Goal: Transaction & Acquisition: Download file/media

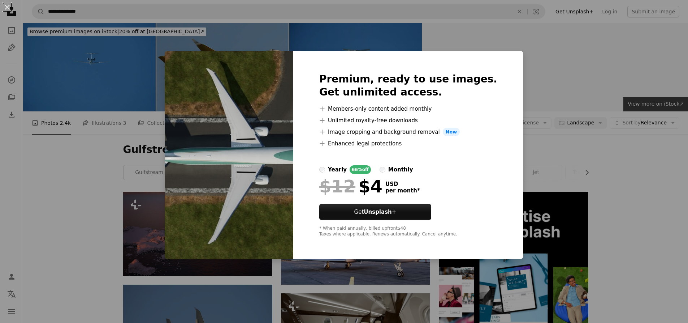
scroll to position [506, 0]
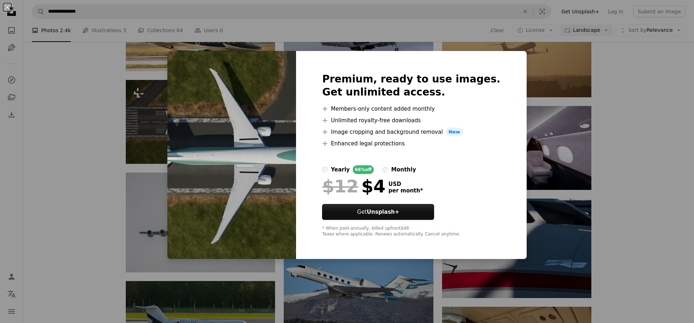
click at [529, 62] on div "An X shape Premium, ready to use images. Get unlimited access. A plus sign Memb…" at bounding box center [347, 161] width 694 height 323
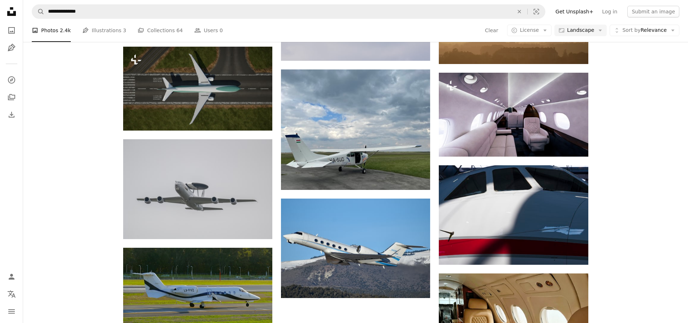
scroll to position [470, 0]
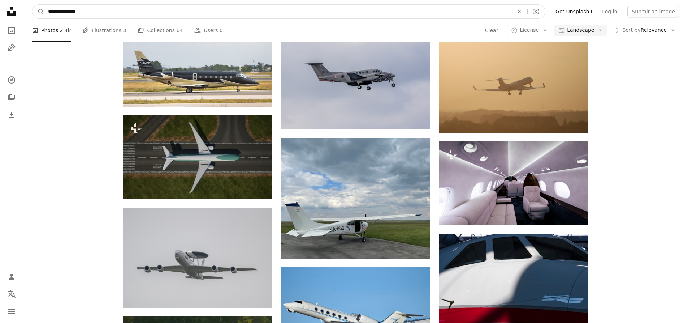
click at [163, 12] on input "**********" at bounding box center [277, 12] width 467 height 14
type input "*"
type input "**********"
click button "A magnifying glass" at bounding box center [38, 12] width 12 height 14
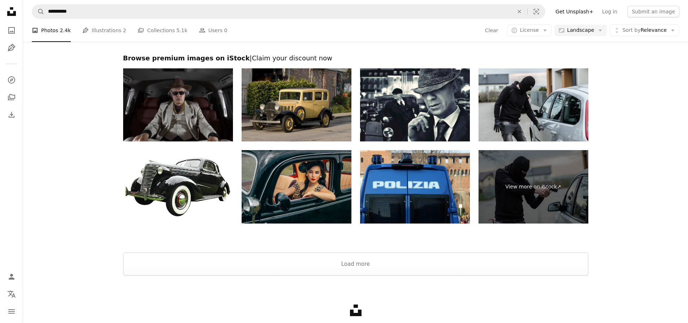
scroll to position [795, 0]
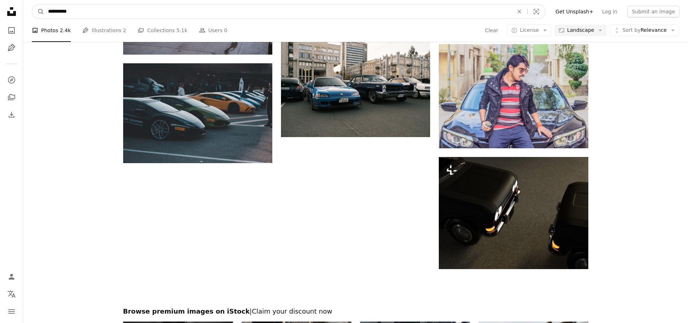
click at [274, 13] on input "**********" at bounding box center [277, 12] width 467 height 14
type input "*"
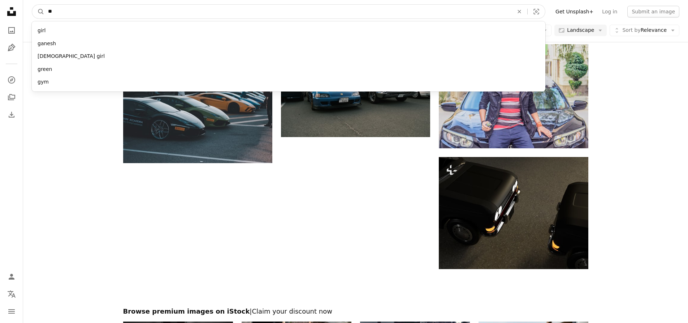
type input "***"
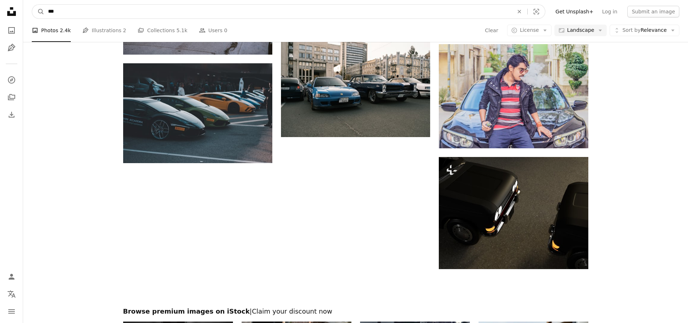
click button "A magnifying glass" at bounding box center [38, 12] width 12 height 14
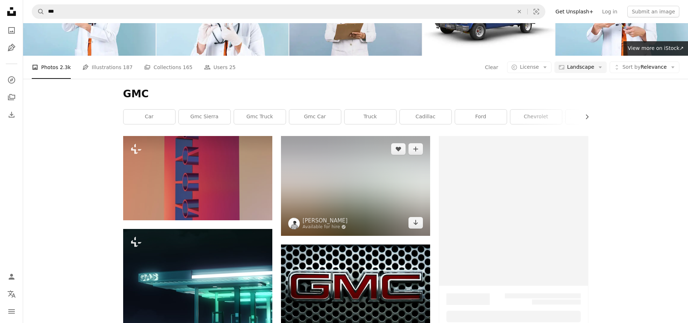
scroll to position [108, 0]
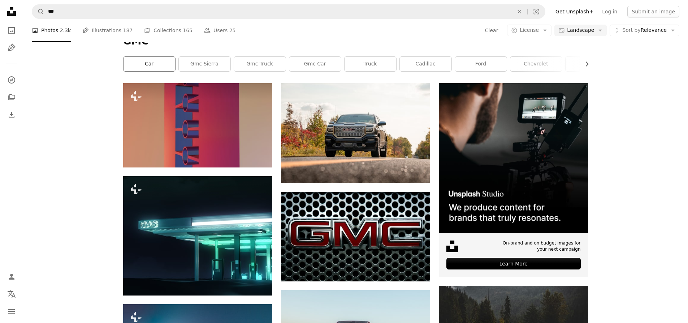
click at [166, 69] on link "car" at bounding box center [150, 64] width 52 height 14
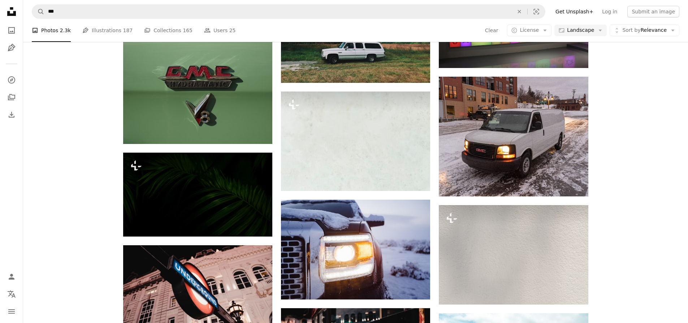
scroll to position [2457, 0]
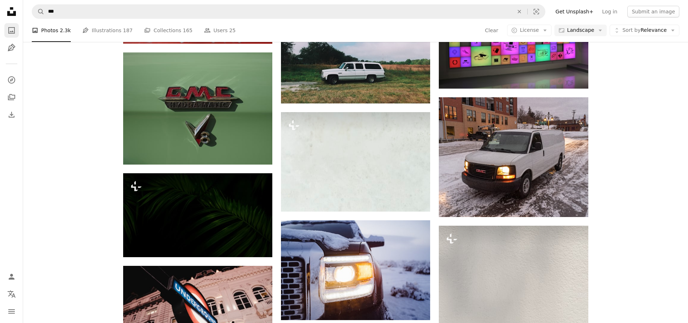
click at [12, 27] on icon "Photos" at bounding box center [11, 30] width 7 height 7
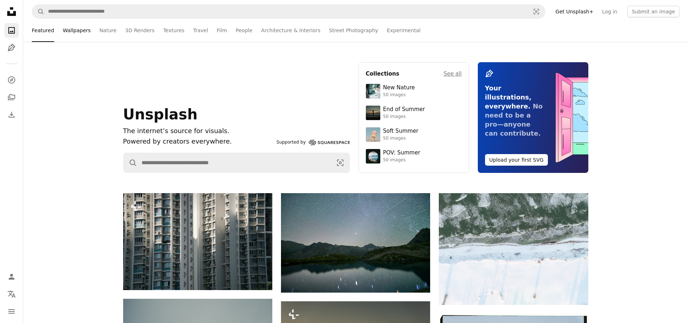
click at [79, 27] on link "Wallpapers" at bounding box center [77, 30] width 28 height 23
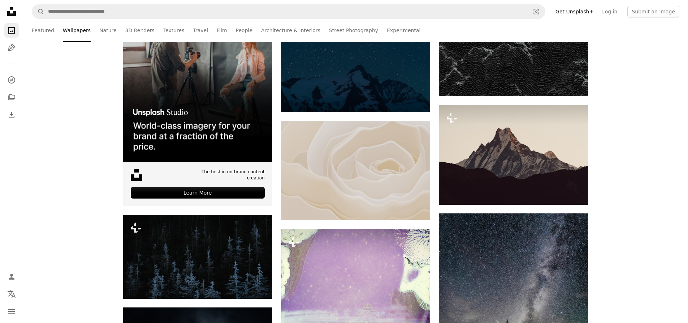
scroll to position [361, 0]
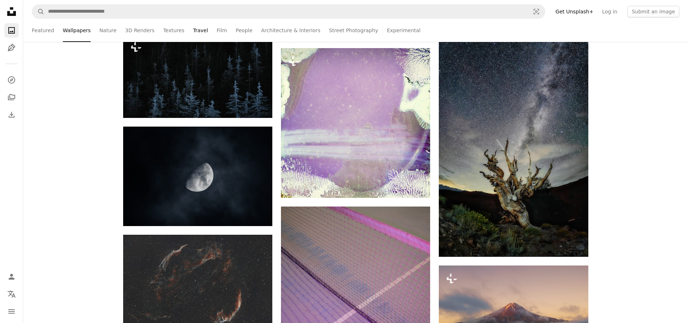
click at [193, 31] on link "Travel" at bounding box center [200, 30] width 15 height 23
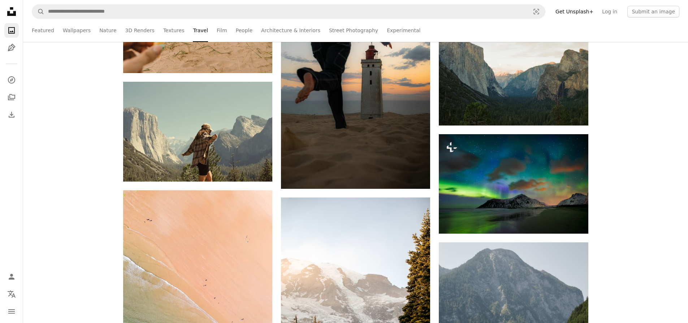
scroll to position [2349, 0]
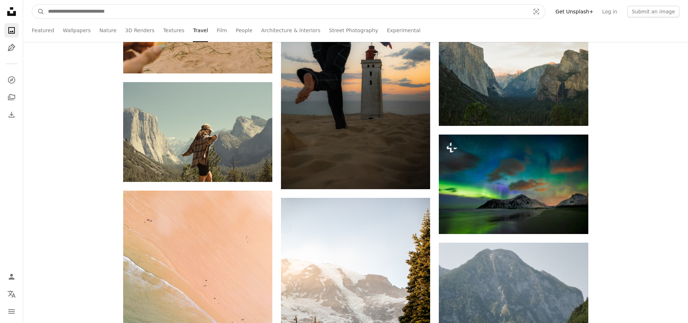
click at [175, 13] on input "Find visuals sitewide" at bounding box center [285, 12] width 483 height 14
type input "******"
click button "A magnifying glass" at bounding box center [38, 12] width 12 height 14
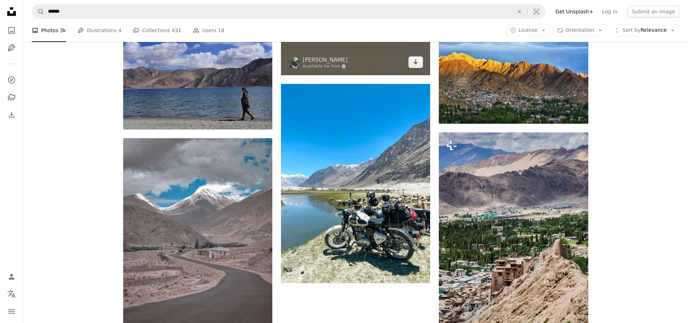
scroll to position [976, 0]
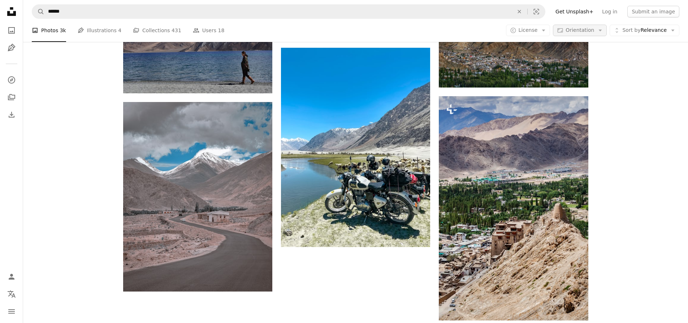
click at [582, 27] on span "Orientation" at bounding box center [580, 30] width 29 height 6
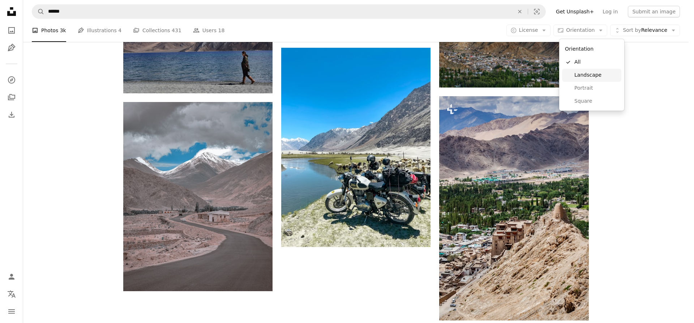
click at [581, 76] on span "Landscape" at bounding box center [596, 75] width 44 height 7
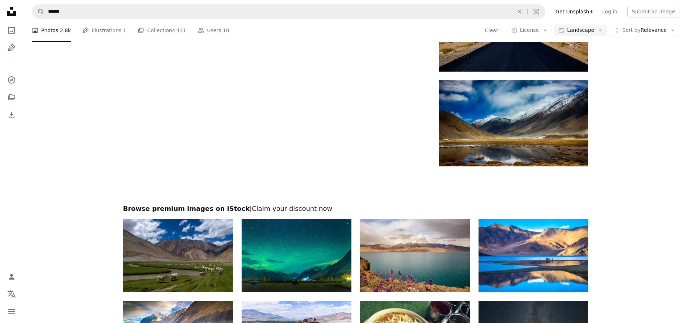
scroll to position [867, 0]
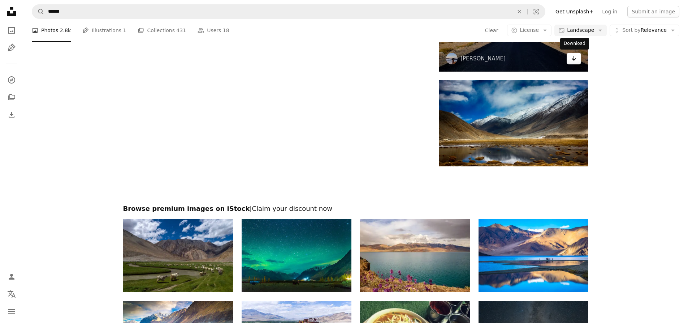
click at [578, 64] on link "Arrow pointing down" at bounding box center [574, 59] width 14 height 12
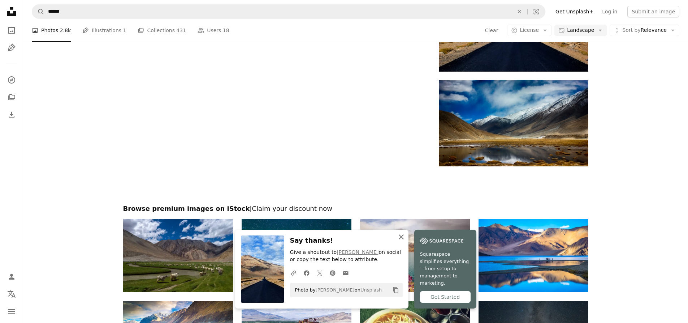
click at [401, 241] on icon "An X shape" at bounding box center [401, 236] width 9 height 9
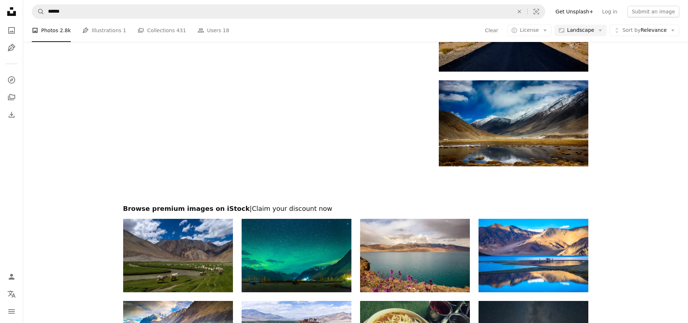
scroll to position [939, 0]
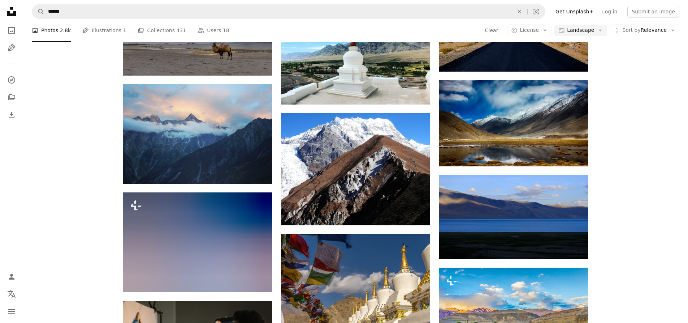
scroll to position [1322, 0]
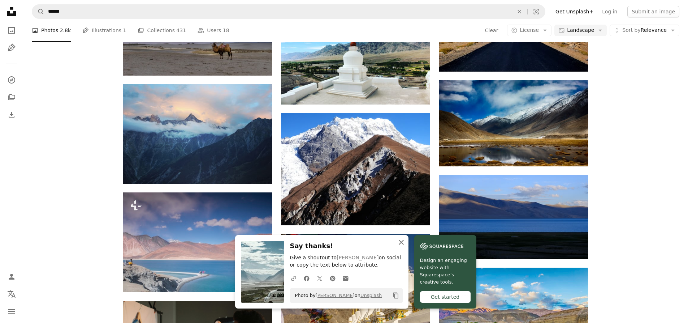
click at [400, 243] on icon "An X shape" at bounding box center [401, 242] width 9 height 9
